Goal: Check status: Check status

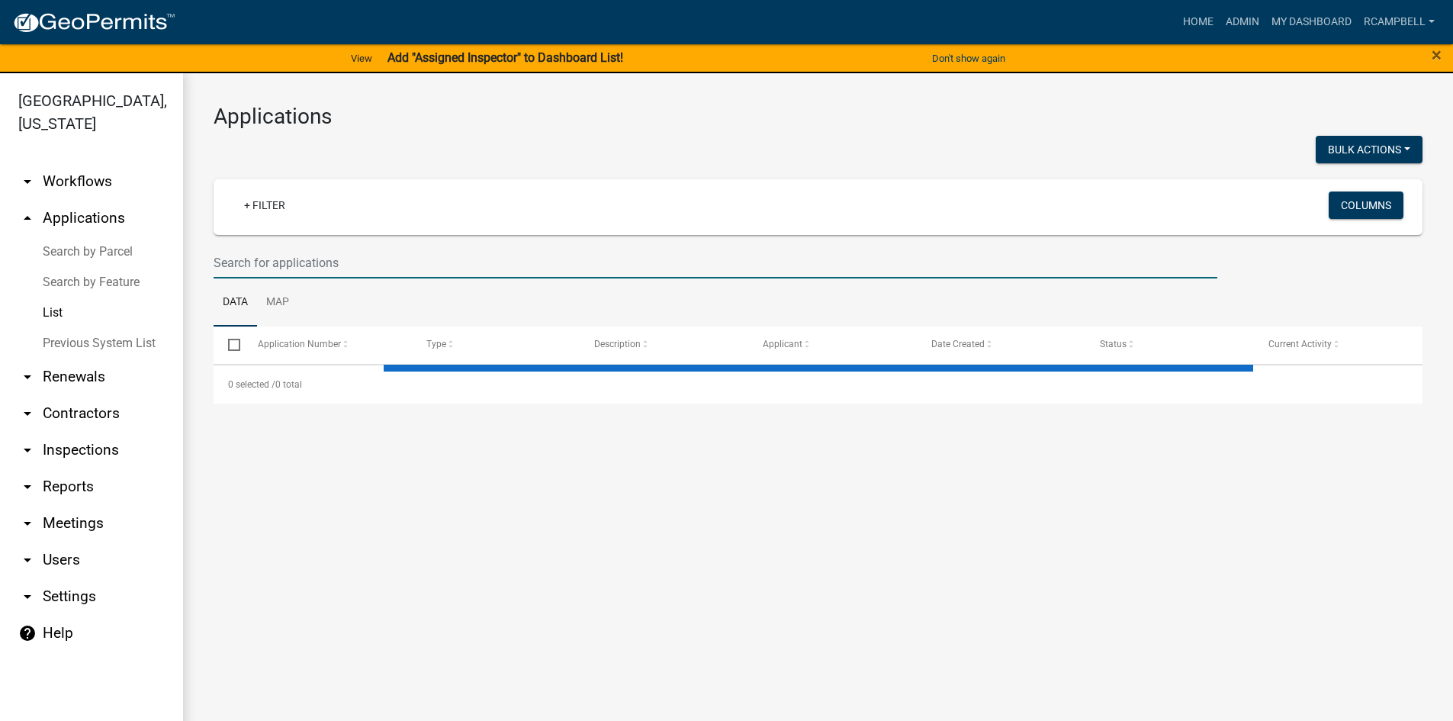
select select "3: 100"
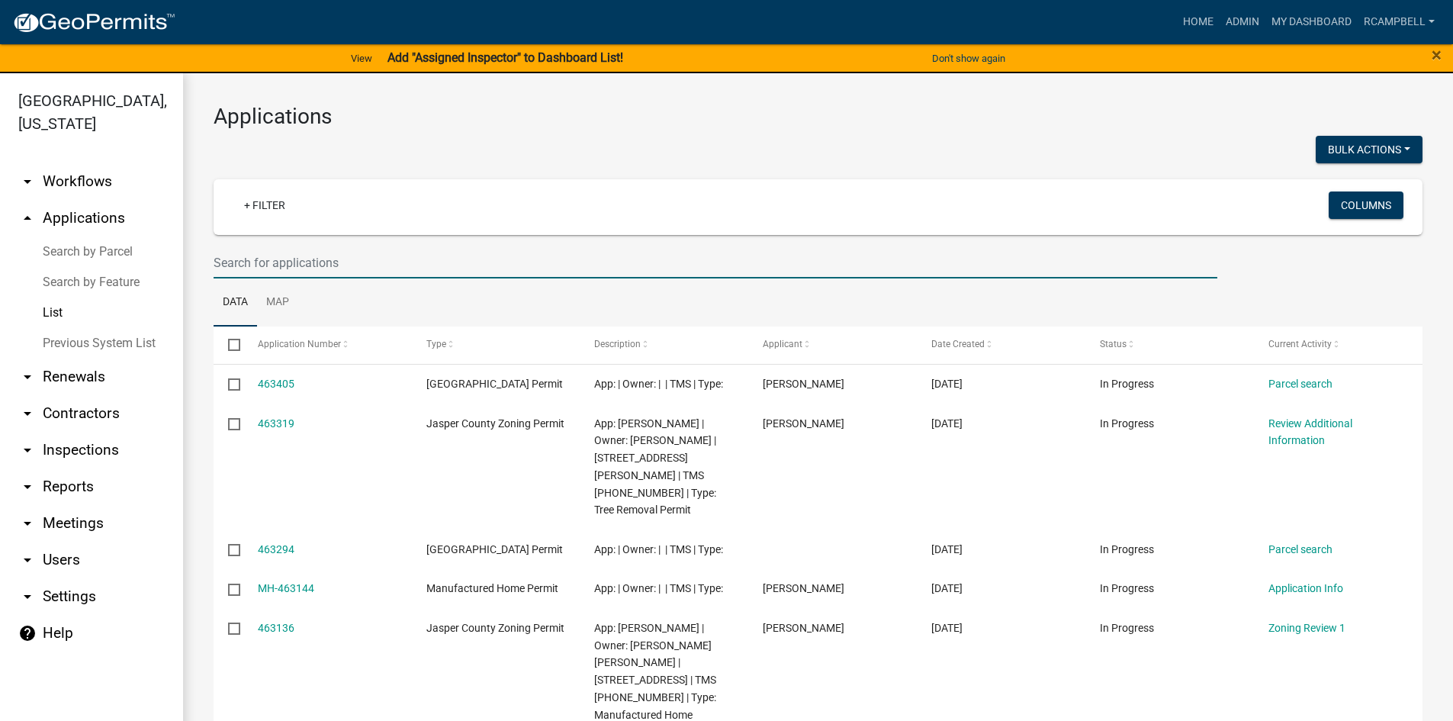
click at [316, 268] on input "text" at bounding box center [714, 262] width 1003 height 31
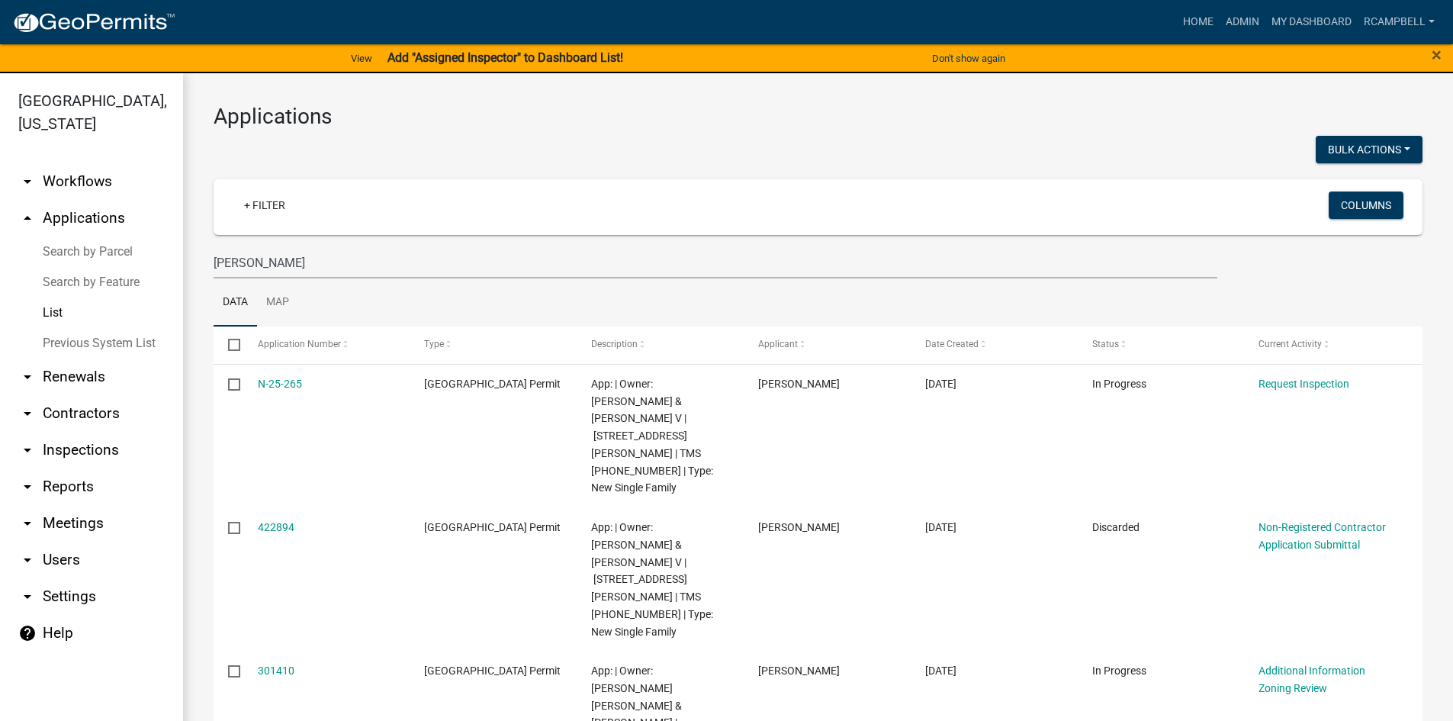
click at [316, 246] on wm-filter-builder "+ Filter Columns [PERSON_NAME]" at bounding box center [817, 228] width 1209 height 99
click at [301, 262] on input "[PERSON_NAME]" at bounding box center [714, 262] width 1003 height 31
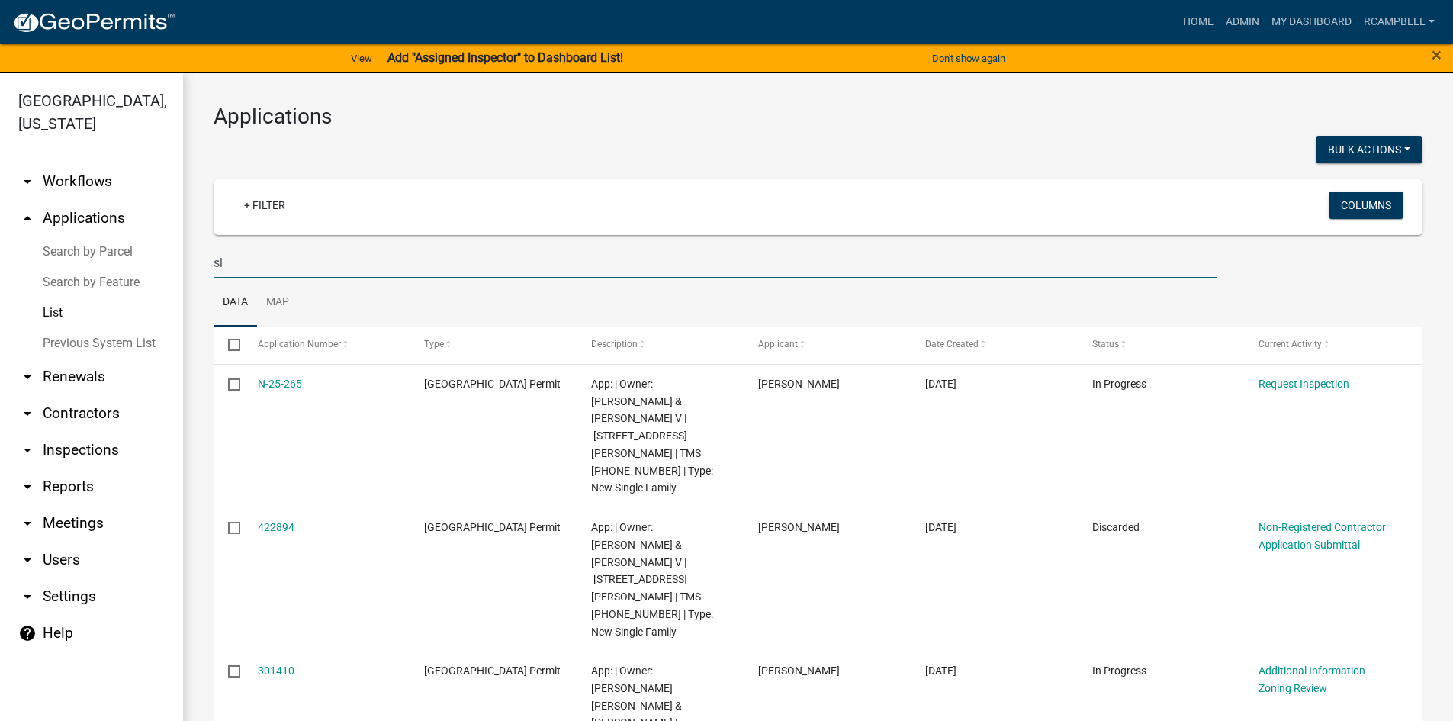
type input "s"
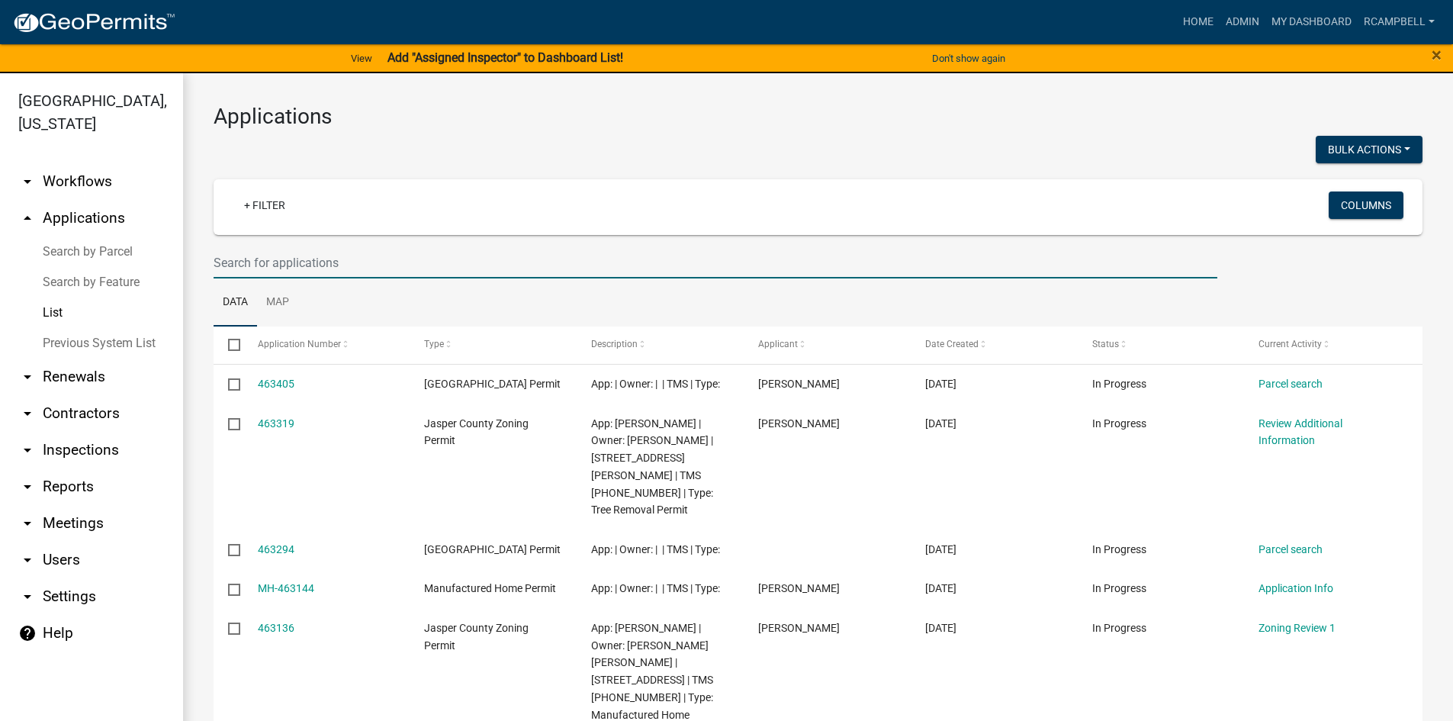
paste input "ZC-25-153"
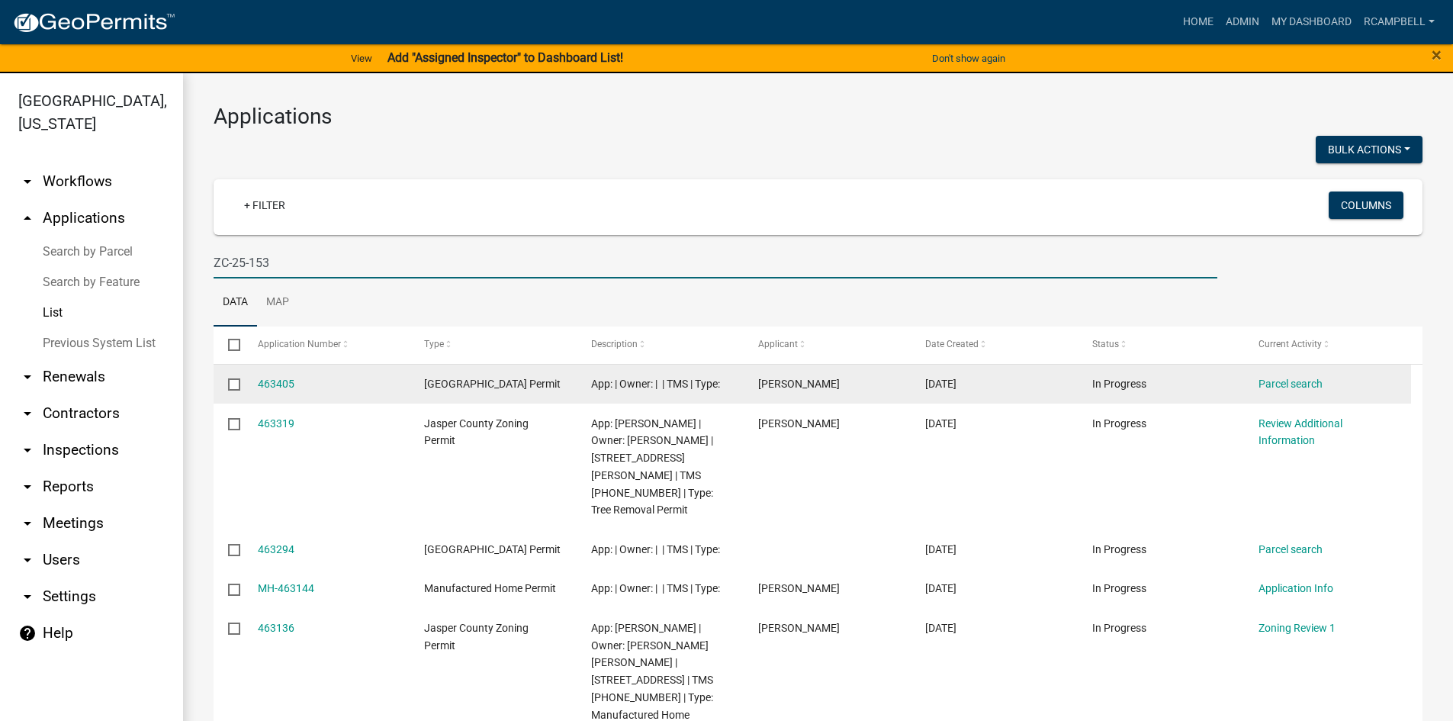
type input "ZC-25-153"
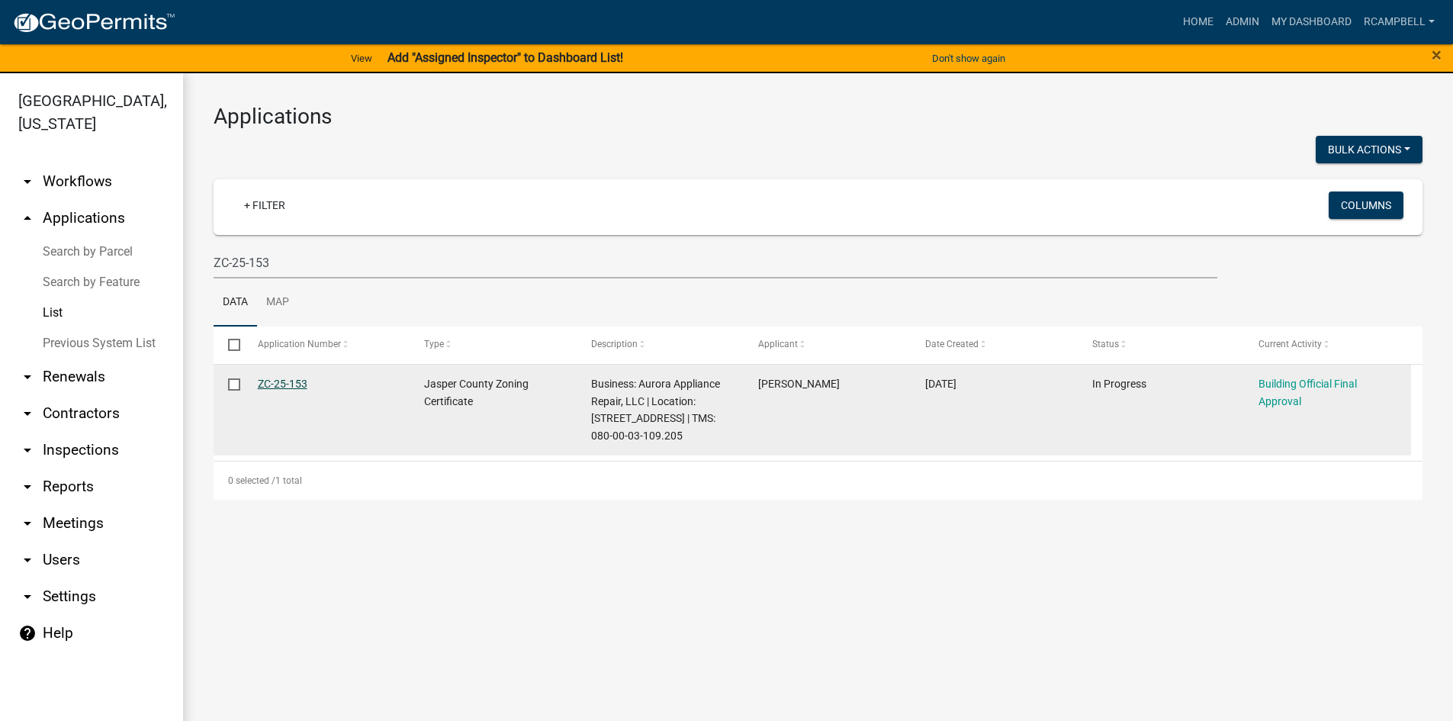
click at [278, 383] on link "ZC-25-153" at bounding box center [283, 383] width 50 height 12
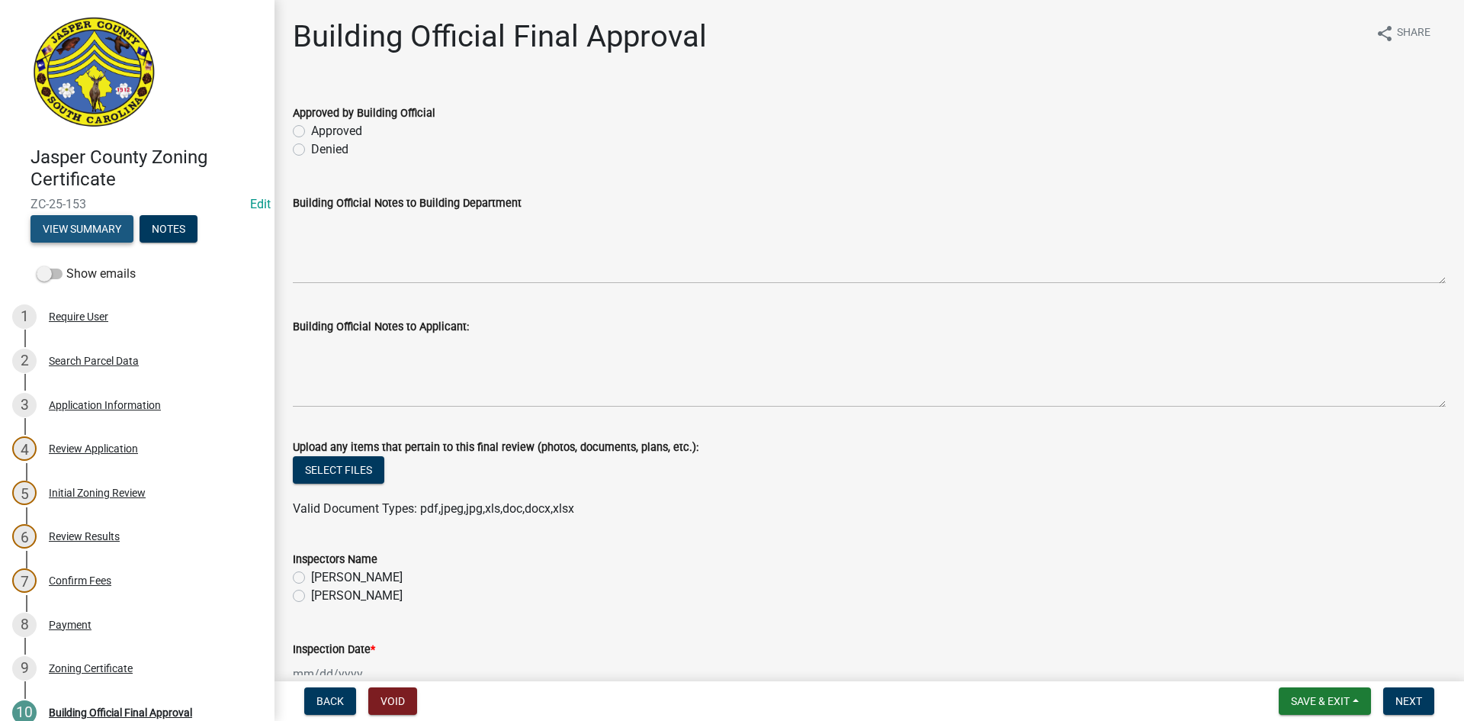
click at [79, 236] on button "View Summary" at bounding box center [81, 228] width 103 height 27
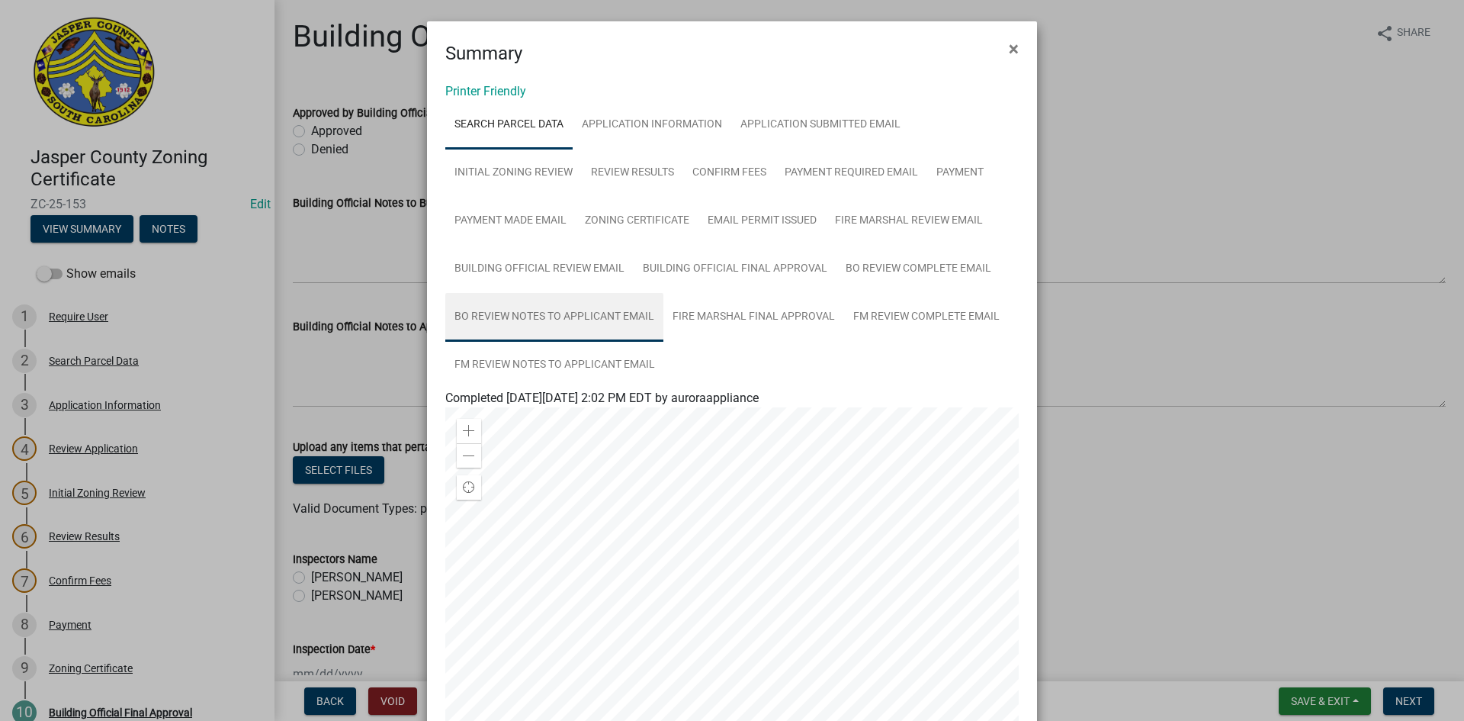
click at [483, 318] on link "BO Review Notes to Applicant Email" at bounding box center [554, 317] width 218 height 49
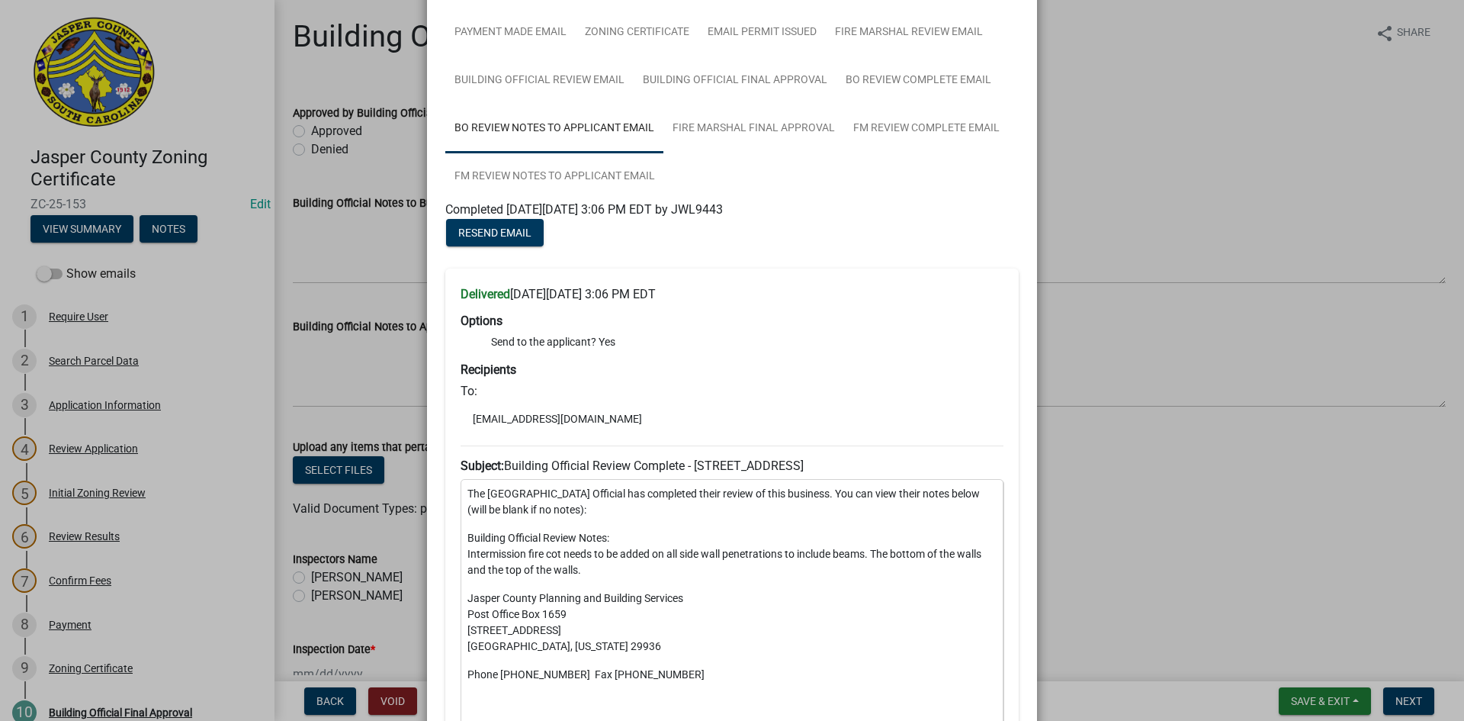
scroll to position [229, 0]
